Goal: Task Accomplishment & Management: Use online tool/utility

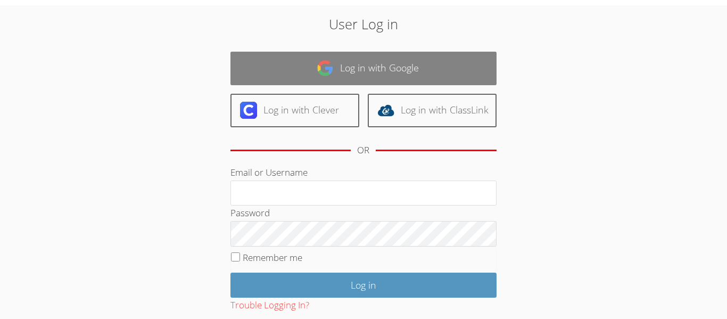
scroll to position [35, 0]
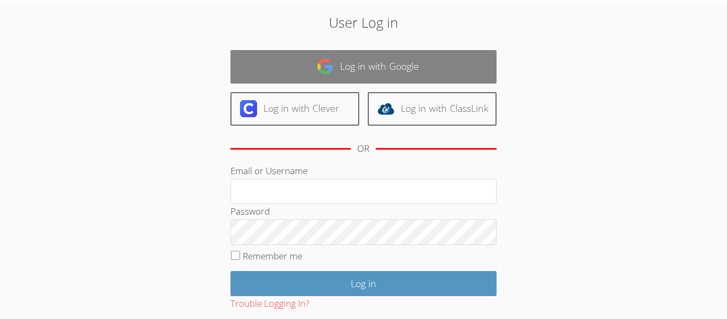
click at [292, 62] on link "Log in with Google" at bounding box center [363, 67] width 266 height 34
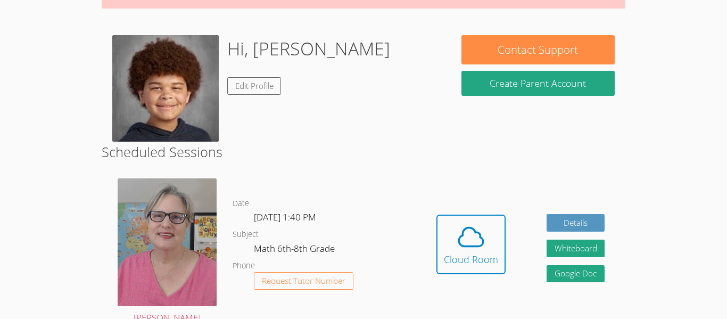
scroll to position [106, 0]
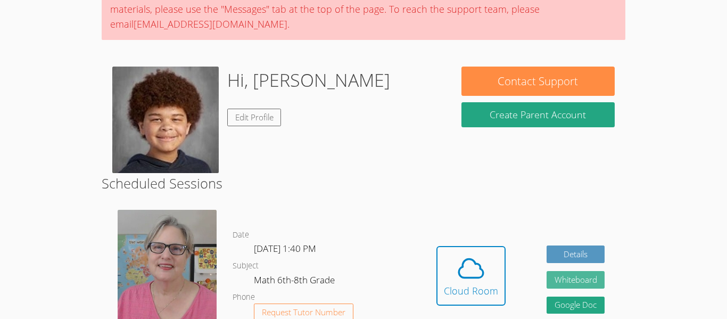
click at [567, 275] on button "Whiteboard" at bounding box center [575, 280] width 59 height 18
click at [414, 147] on div "Hi, [PERSON_NAME] Edit Profile" at bounding box center [276, 120] width 328 height 106
click at [645, 53] on body "Home Programs Sessions Tutors Messages Billing Logout [PERSON_NAME] This sessio…" at bounding box center [363, 53] width 727 height 319
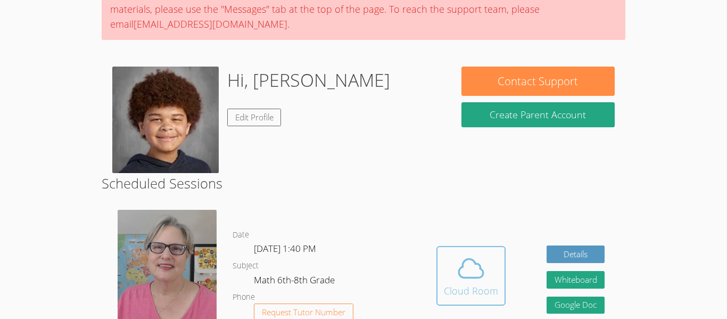
click at [470, 290] on div "Cloud Room" at bounding box center [471, 290] width 54 height 15
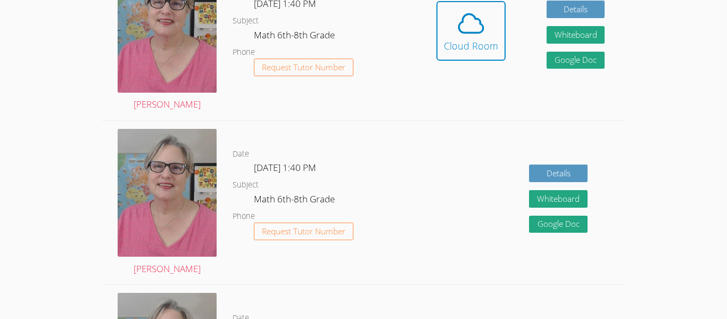
scroll to position [0, 0]
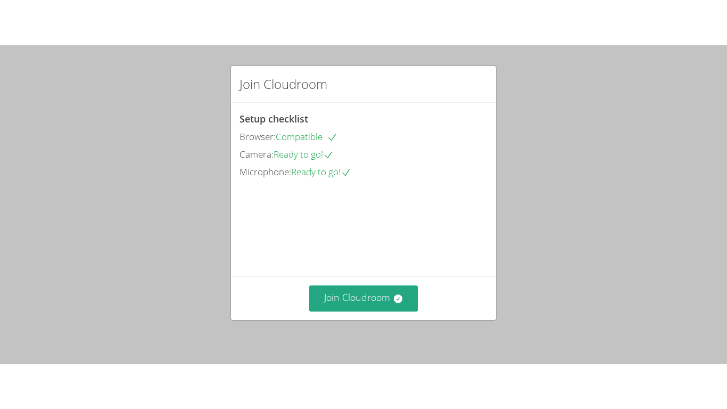
scroll to position [73, 0]
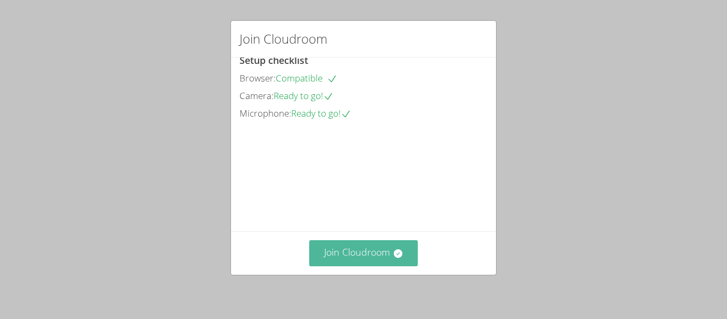
click at [326, 247] on button "Join Cloudroom" at bounding box center [363, 253] width 109 height 26
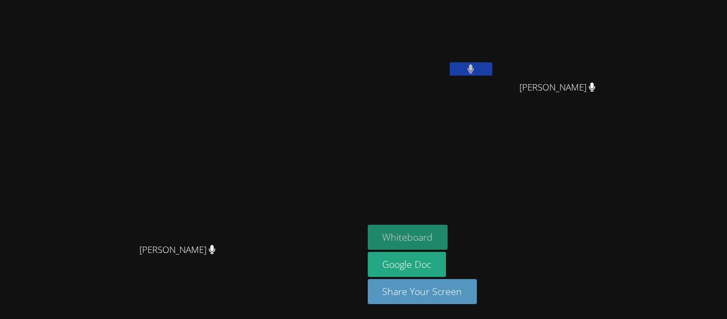
click at [448, 235] on button "Whiteboard" at bounding box center [408, 237] width 80 height 25
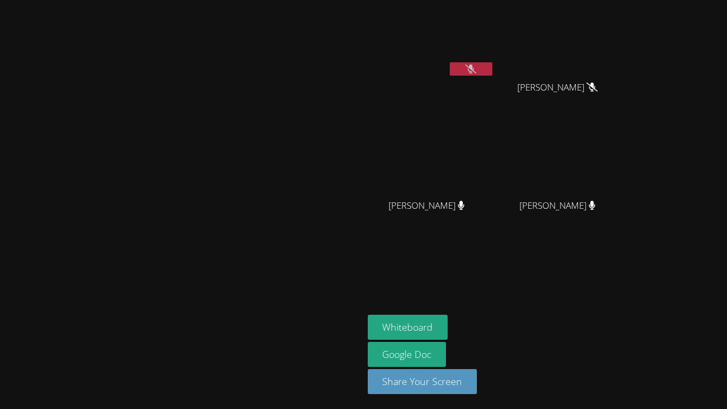
click at [261, 251] on video at bounding box center [182, 184] width 160 height 200
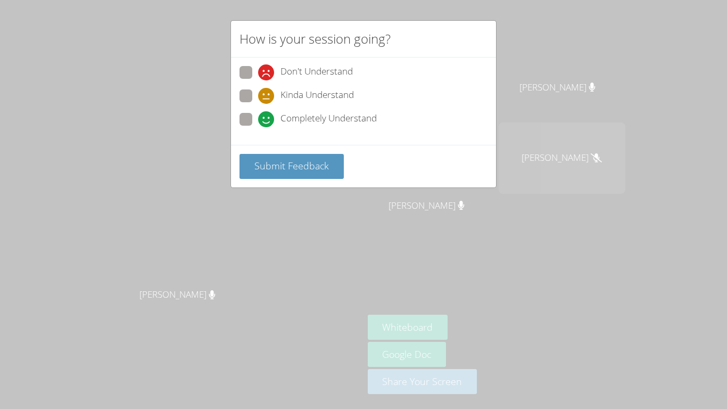
click at [258, 104] on span at bounding box center [258, 104] width 0 height 0
click at [258, 93] on input "Kinda Understand" at bounding box center [262, 93] width 9 height 9
radio input "true"
click at [287, 175] on button "Submit Feedback" at bounding box center [291, 166] width 104 height 25
